Goal: Task Accomplishment & Management: Use online tool/utility

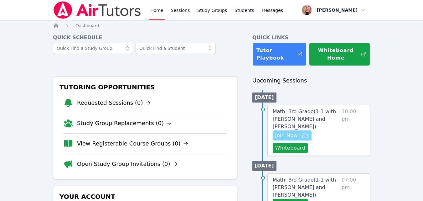
click at [289, 131] on span "Join Now" at bounding box center [286, 135] width 23 height 8
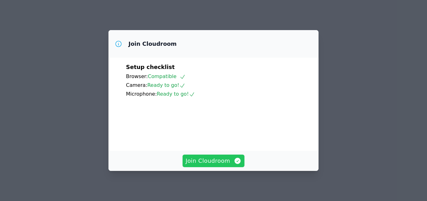
click at [222, 161] on span "Join Cloudroom" at bounding box center [214, 160] width 56 height 9
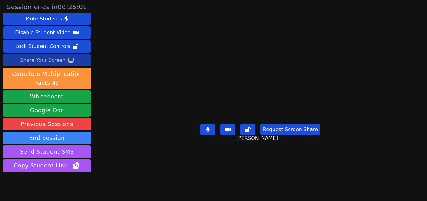
click at [45, 60] on div "Share Your Screen" at bounding box center [43, 60] width 46 height 10
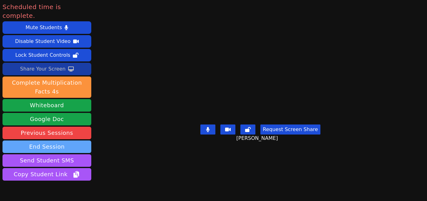
click at [64, 140] on button "End Session" at bounding box center [47, 146] width 89 height 13
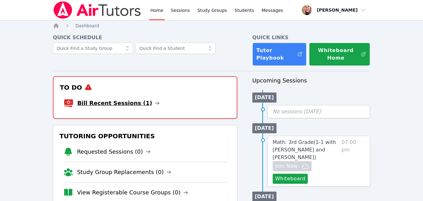
click at [130, 105] on link "Bill Recent Sessions (1)" at bounding box center [118, 103] width 82 height 9
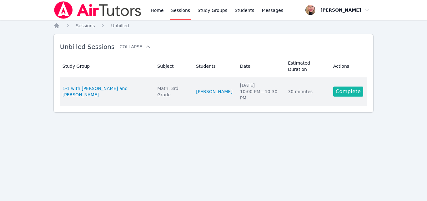
click at [348, 86] on link "Complete" at bounding box center [349, 91] width 30 height 10
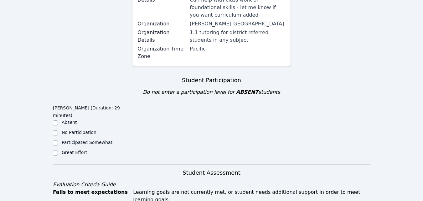
scroll to position [125, 0]
click at [81, 149] on label "Great Effort!" at bounding box center [75, 151] width 27 height 5
click at [58, 150] on input "Great Effort!" at bounding box center [55, 152] width 5 height 5
checkbox input "true"
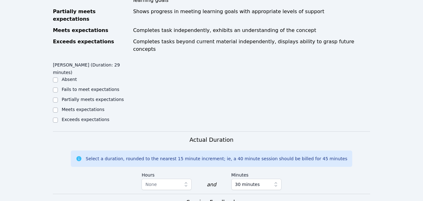
scroll to position [313, 0]
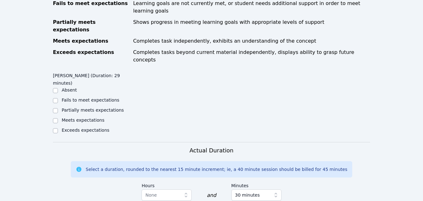
click at [90, 107] on label "Partially meets expectations" at bounding box center [93, 109] width 62 height 5
click at [58, 108] on input "Partially meets expectations" at bounding box center [55, 110] width 5 height 5
checkbox input "true"
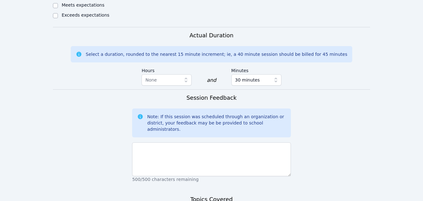
scroll to position [438, 0]
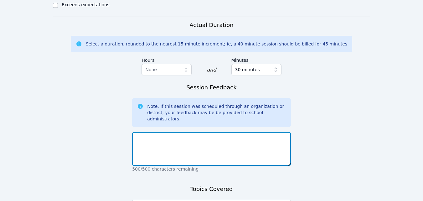
click at [176, 132] on textarea at bounding box center [211, 149] width 159 height 34
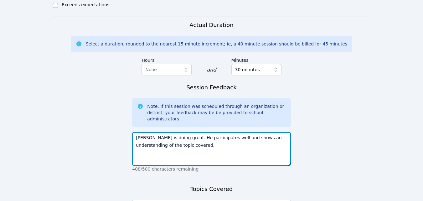
type textarea "Rayan is doing great. He participates well and shows an understanding of the to…"
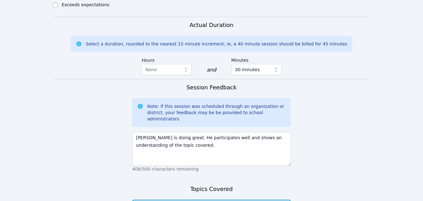
type textarea "Multiplication-7s/8s. Skip counting."
